Goal: Task Accomplishment & Management: Use online tool/utility

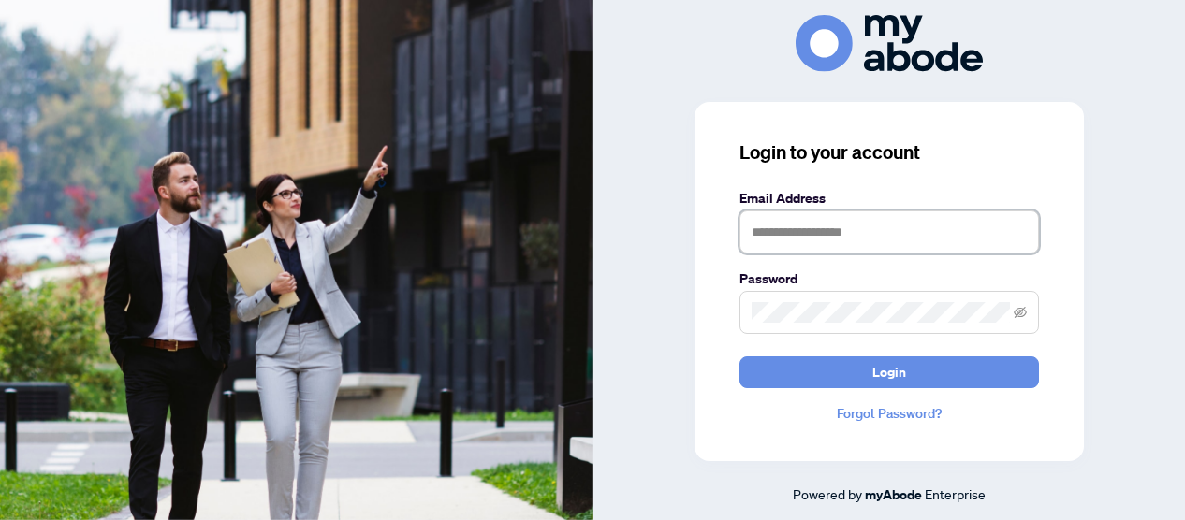
click at [745, 224] on input "text" at bounding box center [888, 232] width 299 height 43
type input "**********"
click at [739, 357] on button "Login" at bounding box center [888, 373] width 299 height 32
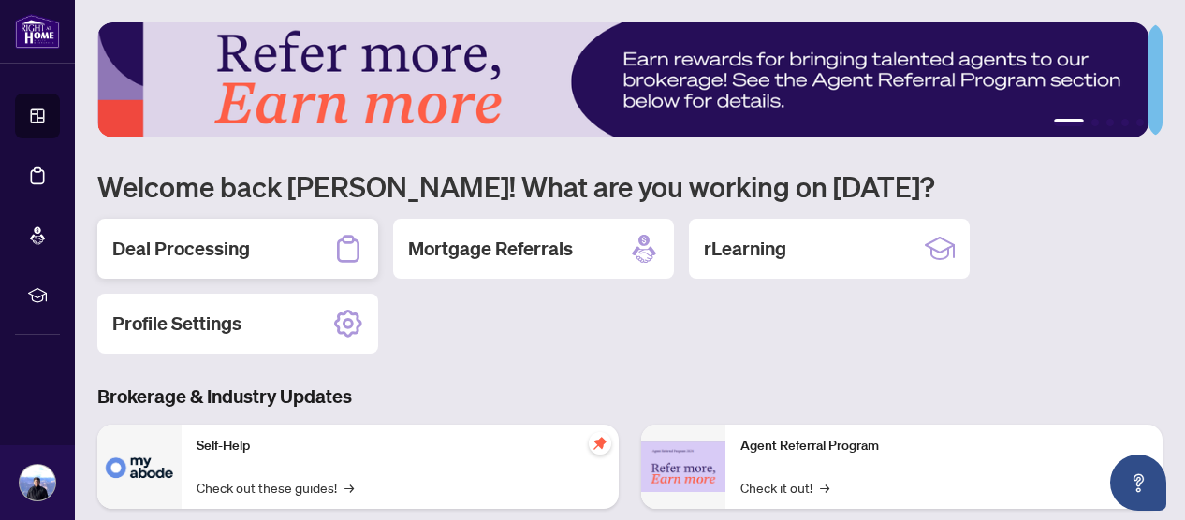
click at [185, 241] on h2 "Deal Processing" at bounding box center [181, 249] width 138 height 26
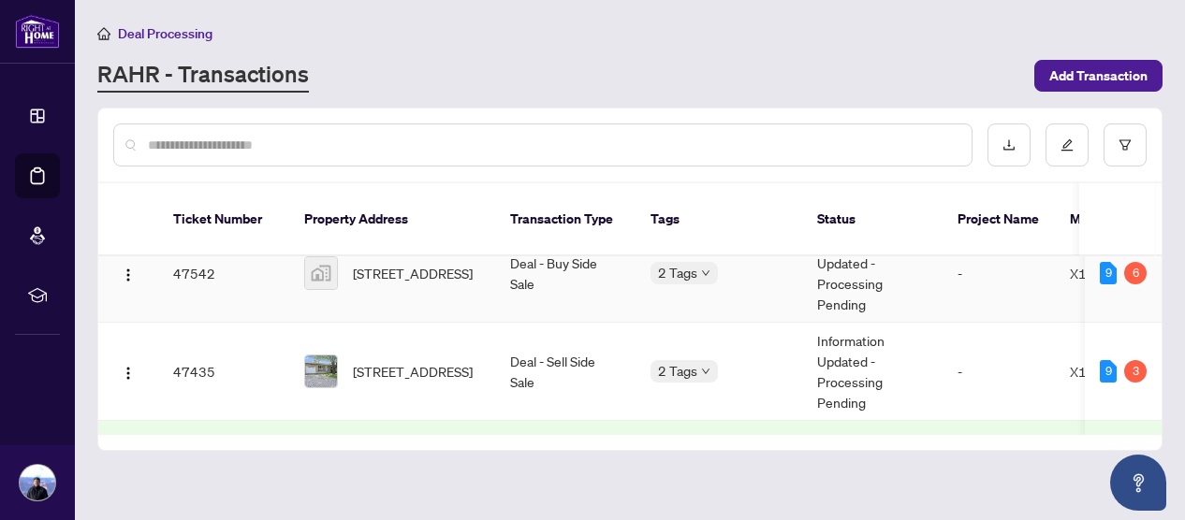
scroll to position [281, 0]
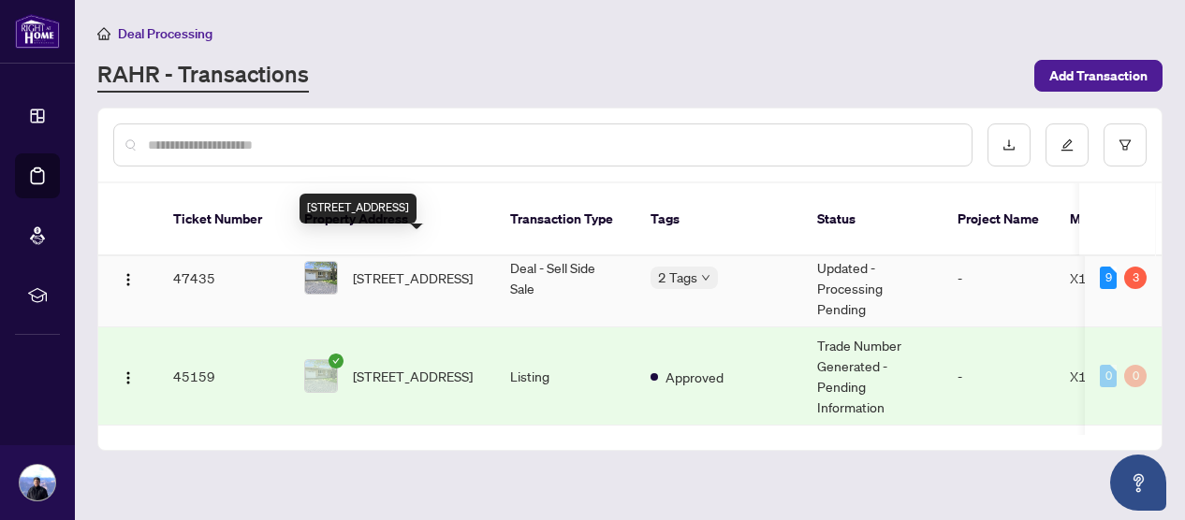
click at [375, 268] on span "[STREET_ADDRESS]" at bounding box center [413, 278] width 120 height 21
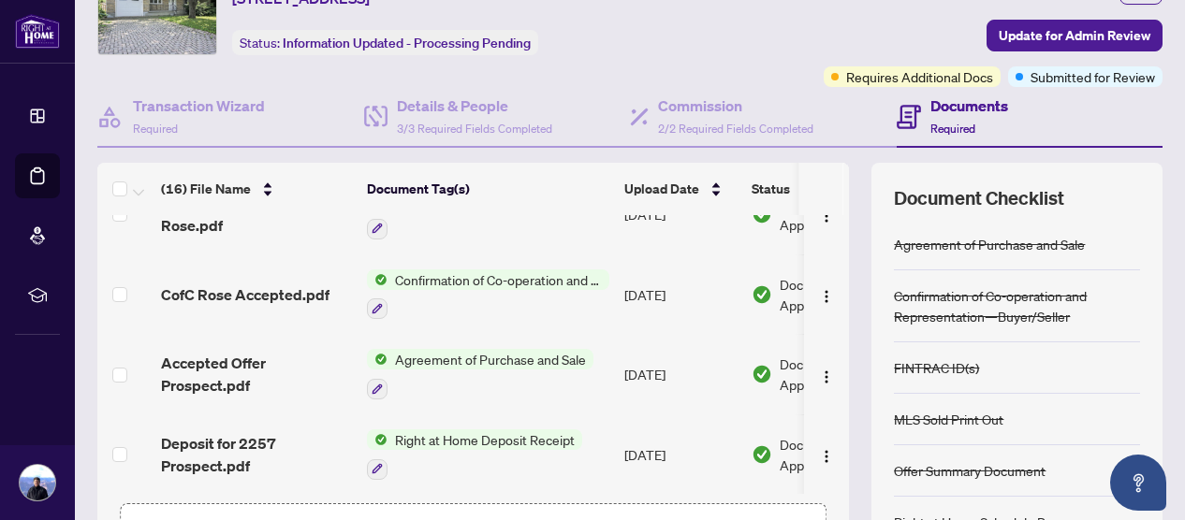
scroll to position [288, 0]
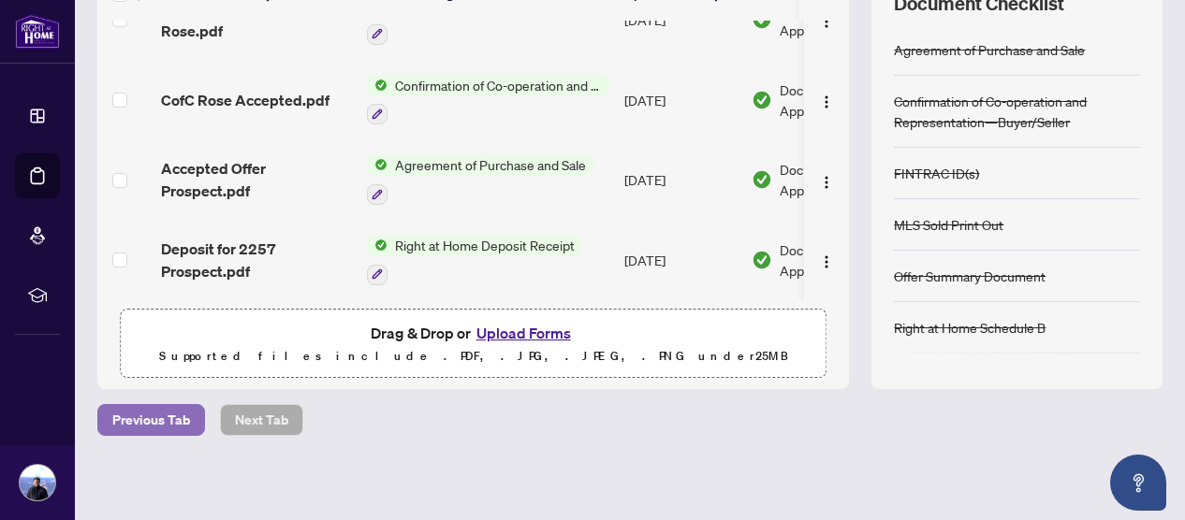
click at [148, 415] on span "Previous Tab" at bounding box center [151, 420] width 78 height 30
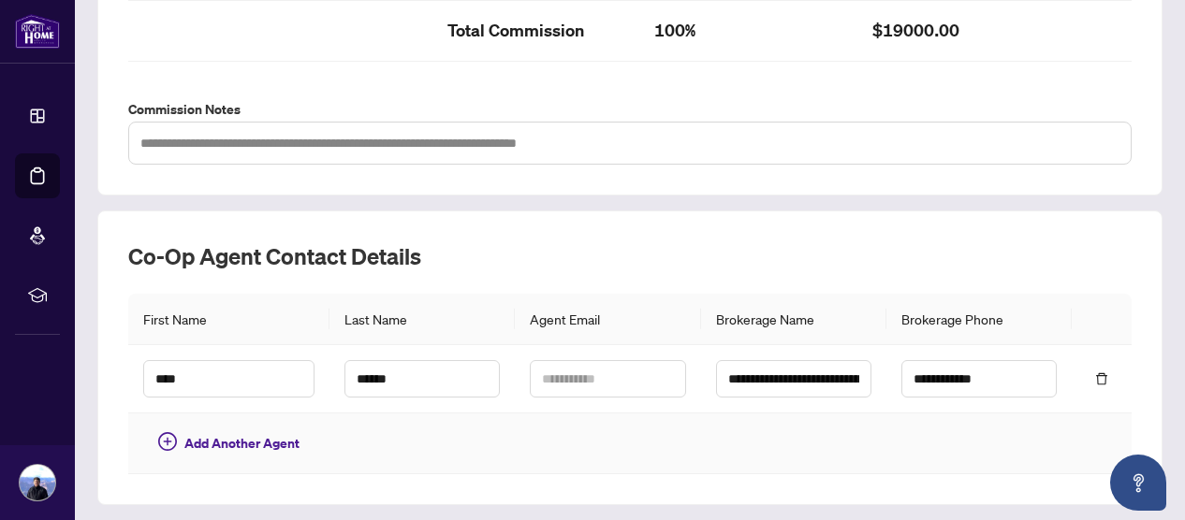
scroll to position [771, 0]
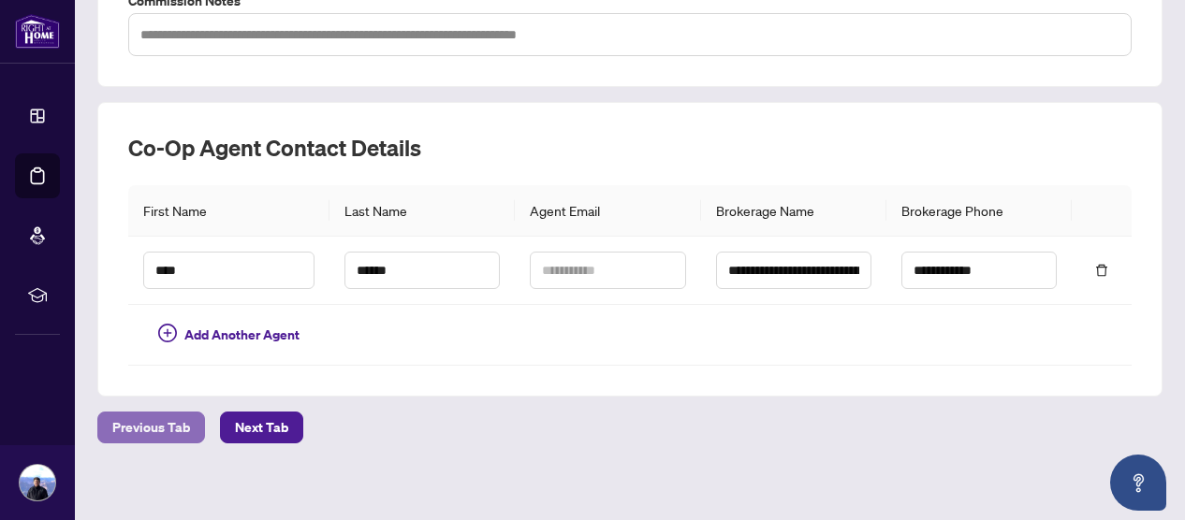
click at [140, 413] on span "Previous Tab" at bounding box center [151, 428] width 78 height 30
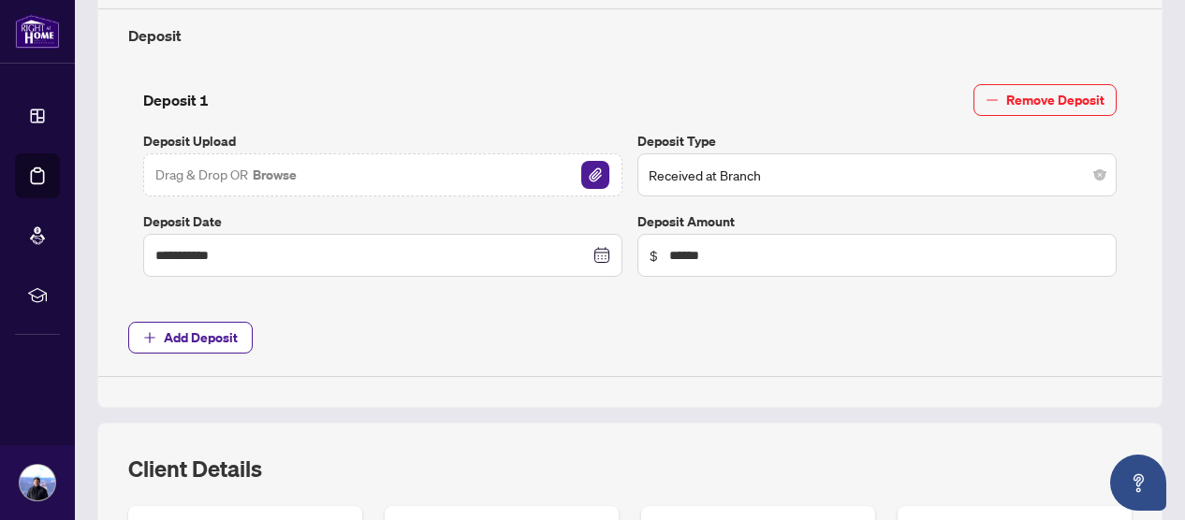
type input "**********"
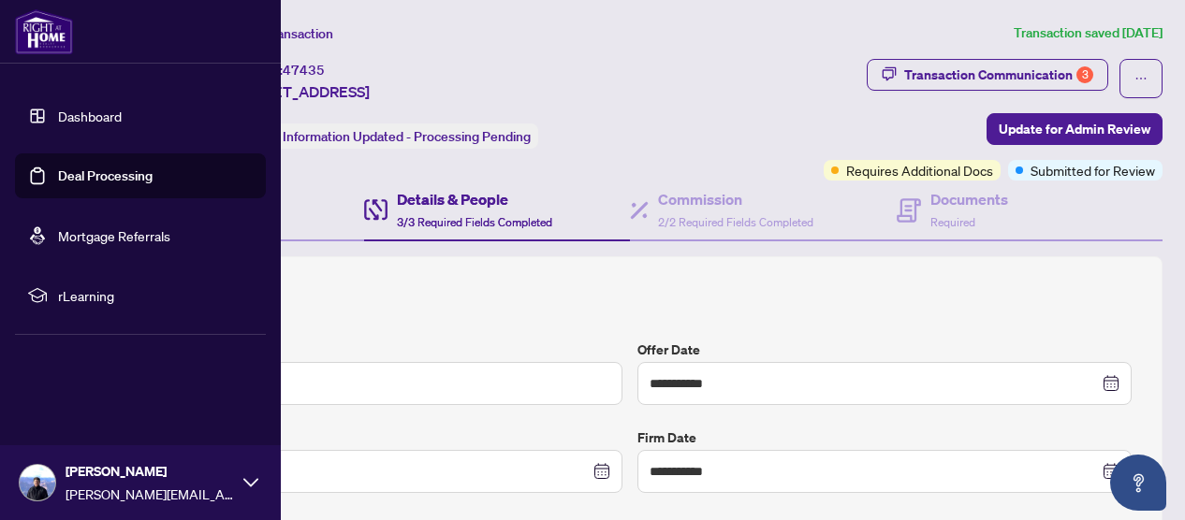
click at [75, 117] on link "Dashboard" at bounding box center [90, 116] width 64 height 17
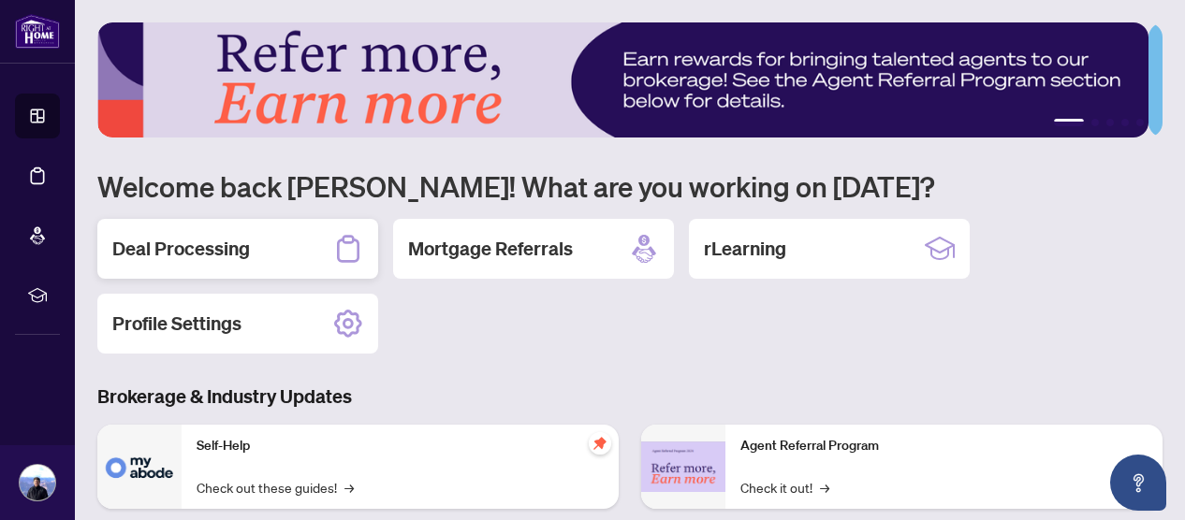
click at [220, 244] on h2 "Deal Processing" at bounding box center [181, 249] width 138 height 26
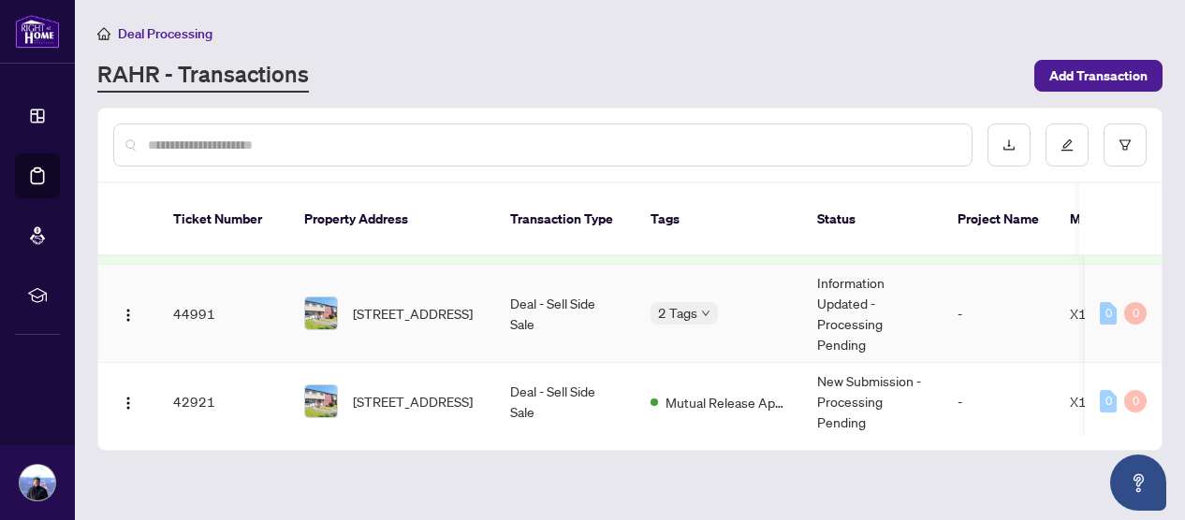
scroll to position [468, 0]
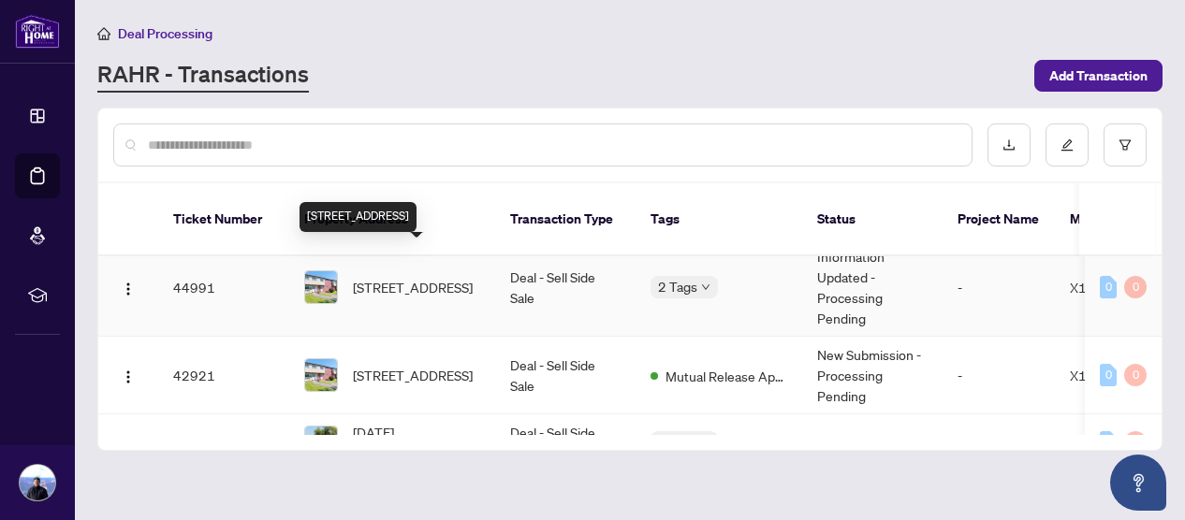
click at [376, 277] on span "[STREET_ADDRESS]" at bounding box center [413, 287] width 120 height 21
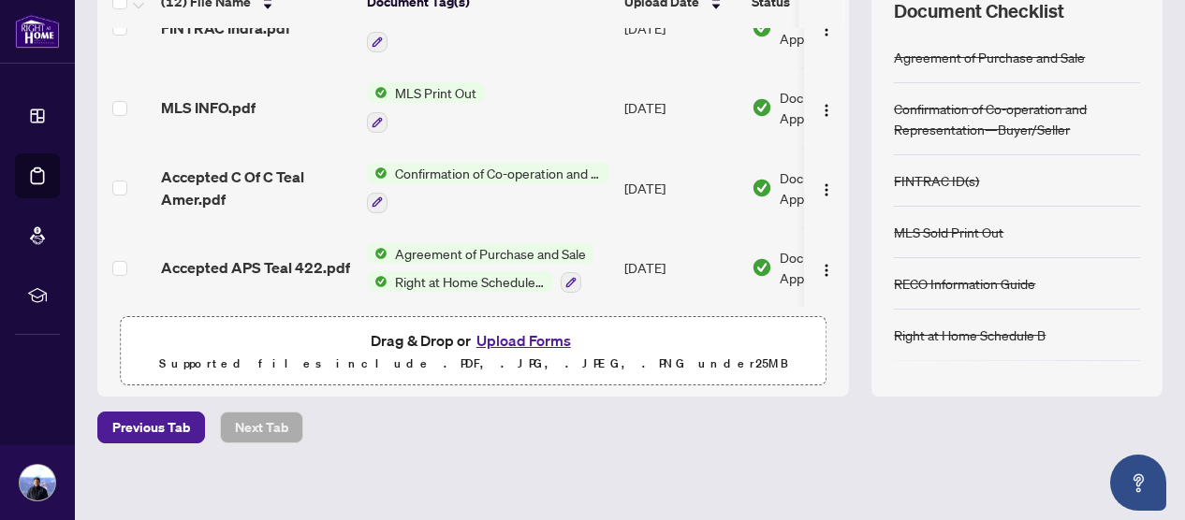
scroll to position [288, 0]
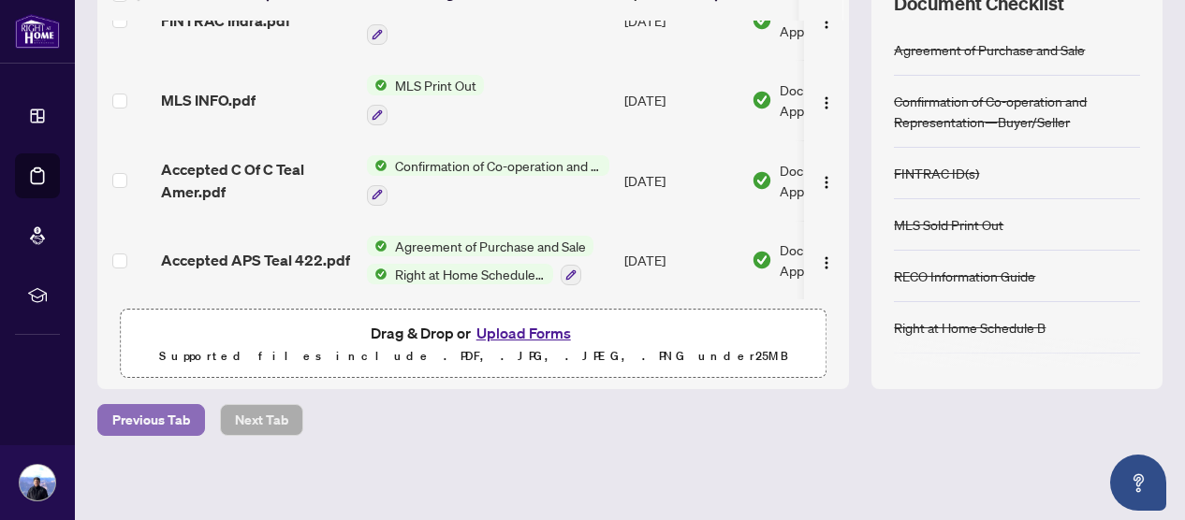
click at [166, 414] on span "Previous Tab" at bounding box center [151, 420] width 78 height 30
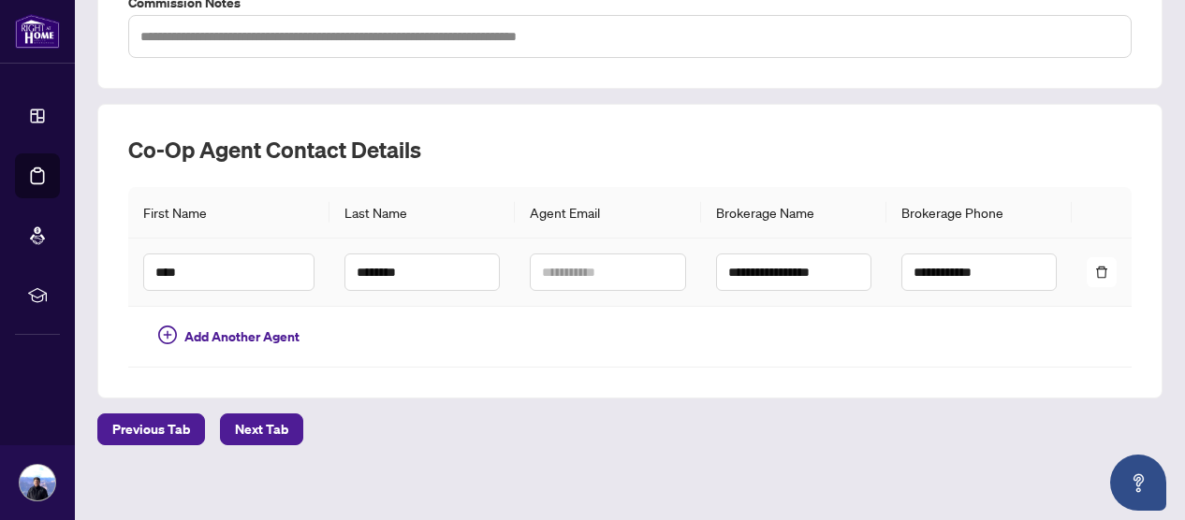
scroll to position [771, 0]
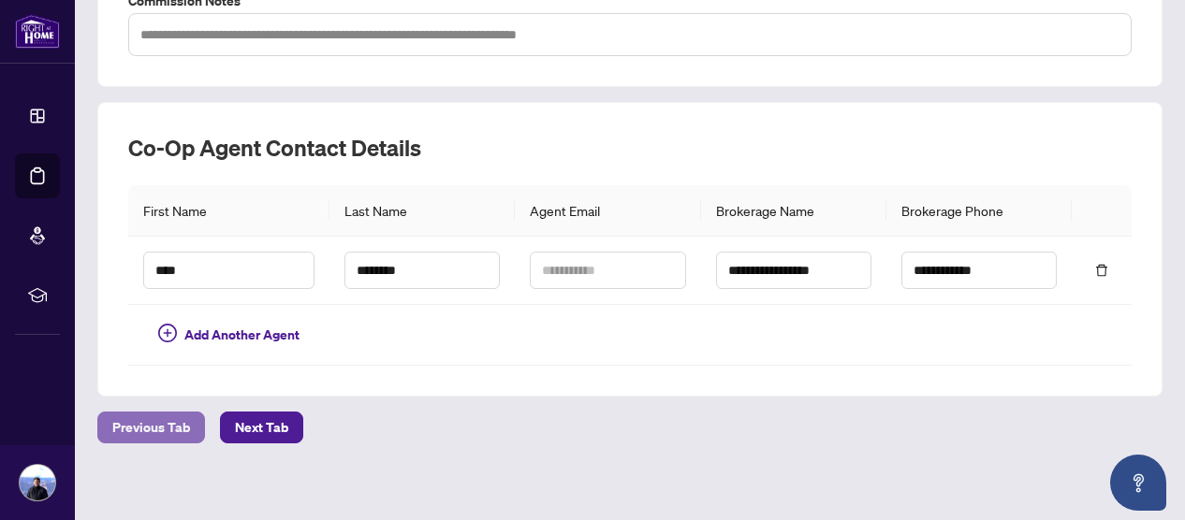
click at [158, 419] on span "Previous Tab" at bounding box center [151, 428] width 78 height 30
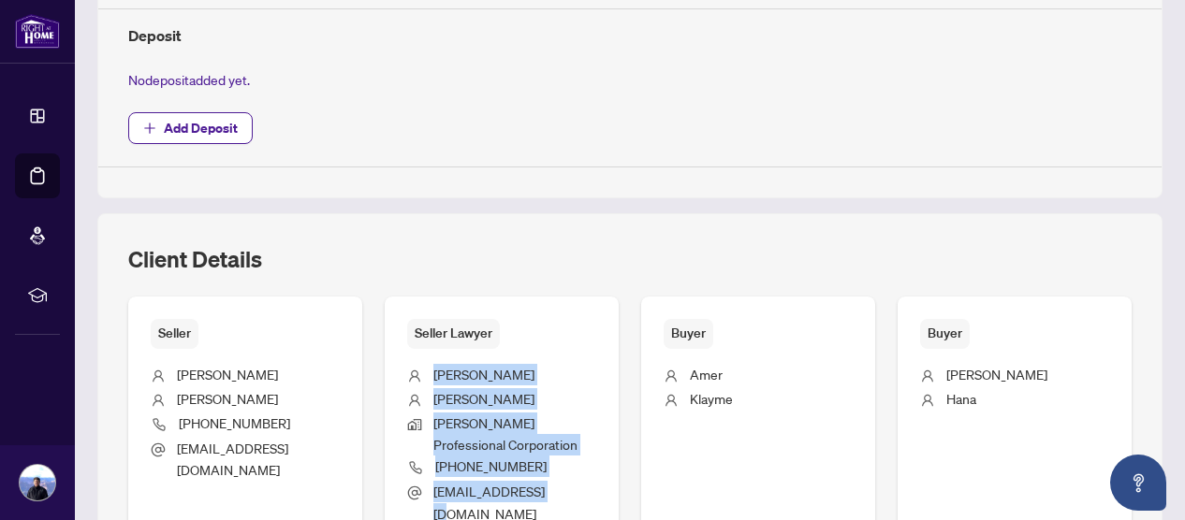
drag, startPoint x: 515, startPoint y: 364, endPoint x: 691, endPoint y: 462, distance: 201.5
click at [596, 462] on ul "[PERSON_NAME] Professional Corporation [PHONE_NUMBER] [EMAIL_ADDRESS][DOMAIN_NA…" at bounding box center [501, 441] width 189 height 184
copy ul "[PERSON_NAME] Professional Corporation [PHONE_NUMBER] [EMAIL_ADDRESS][DOMAIN_NA…"
